Goal: Navigation & Orientation: Find specific page/section

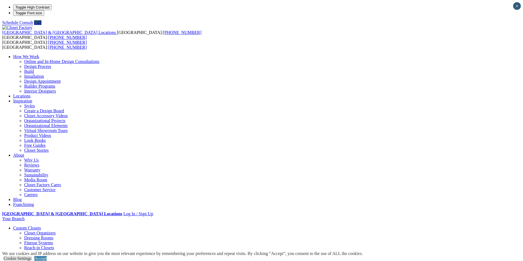
click at [55, 261] on link "Wardrobe Closets" at bounding box center [39, 263] width 31 height 5
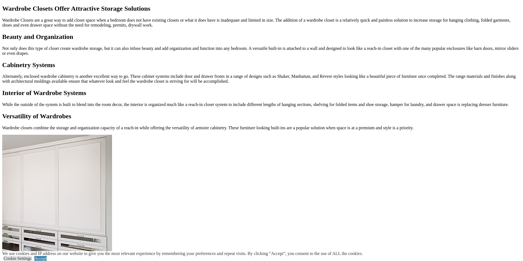
scroll to position [274, 0]
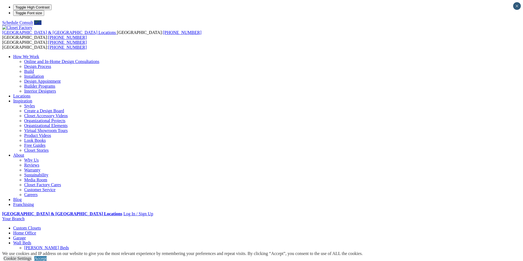
click at [41, 226] on span at bounding box center [41, 228] width 0 height 5
click at [52, 256] on link "Walk-in Closets" at bounding box center [38, 258] width 28 height 5
